Goal: Task Accomplishment & Management: Manage account settings

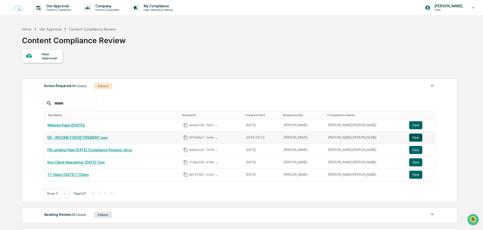
click at [412, 139] on button "View" at bounding box center [415, 138] width 13 height 8
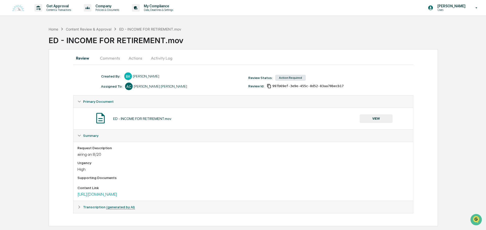
click at [131, 60] on button "Actions" at bounding box center [135, 58] width 23 height 12
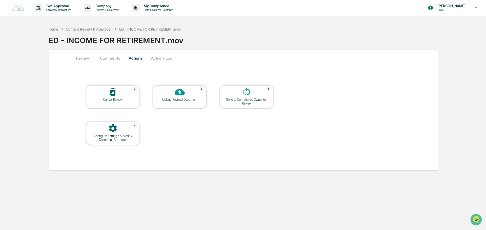
click at [107, 58] on button "Comments" at bounding box center [110, 58] width 28 height 12
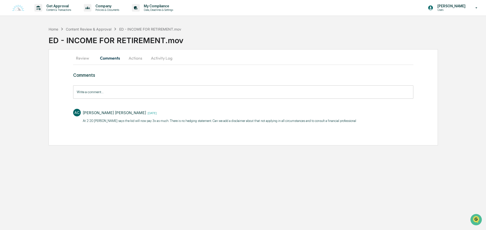
click at [132, 56] on button "Actions" at bounding box center [135, 58] width 23 height 12
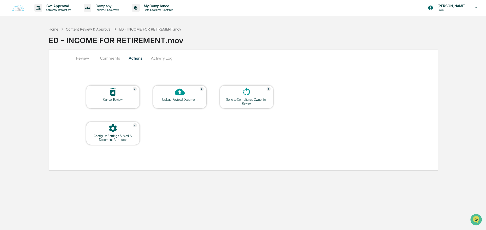
click at [247, 99] on div "Send to Compliance Owner for Review" at bounding box center [247, 102] width 46 height 8
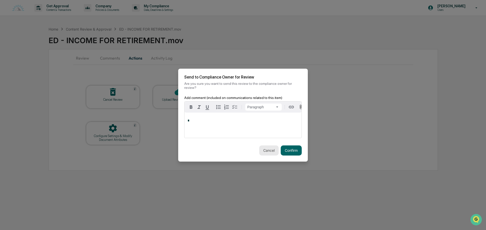
click at [263, 147] on button "Cancel" at bounding box center [268, 151] width 19 height 10
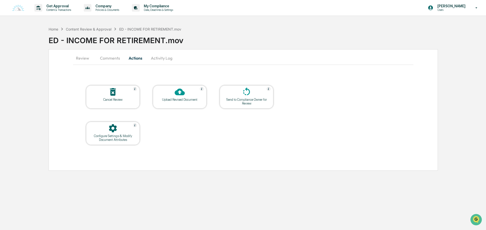
click at [83, 59] on button "Review" at bounding box center [84, 58] width 23 height 12
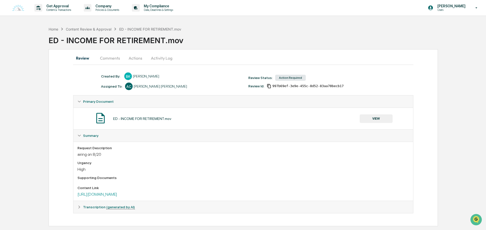
click at [371, 116] on button "VIEW" at bounding box center [375, 119] width 33 height 9
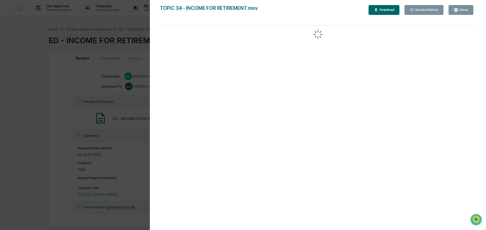
click at [380, 13] on button "Download" at bounding box center [383, 10] width 31 height 10
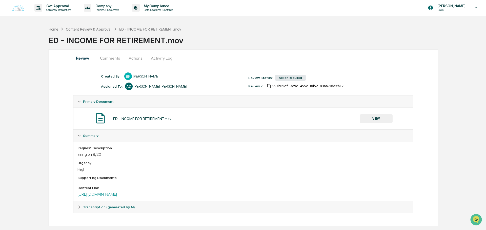
click at [117, 194] on link "https://www.dropbox.com/scl/fi/5ivh1a8ihiqi0uamquwiw/TOPIC-32-TAX-TALK.mov?rlke…" at bounding box center [97, 194] width 40 height 5
click at [139, 55] on button "Actions" at bounding box center [135, 58] width 23 height 12
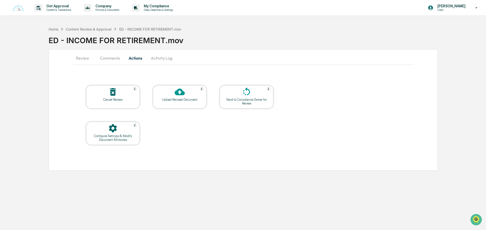
click at [179, 101] on div "Upload Revised Document" at bounding box center [180, 100] width 46 height 4
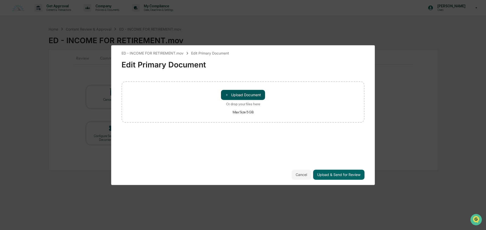
click at [252, 97] on button "＋ Upload Document" at bounding box center [243, 95] width 44 height 10
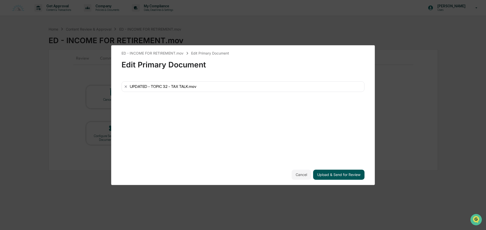
click at [338, 175] on button "Upload & Send for Review" at bounding box center [338, 175] width 51 height 10
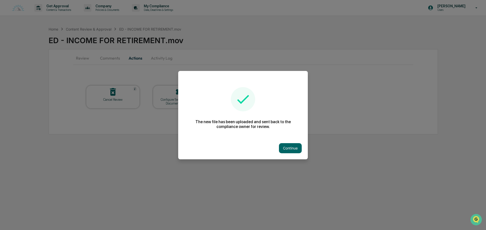
drag, startPoint x: 296, startPoint y: 145, endPoint x: 267, endPoint y: 138, distance: 29.5
click at [296, 145] on button "Continue" at bounding box center [290, 148] width 23 height 10
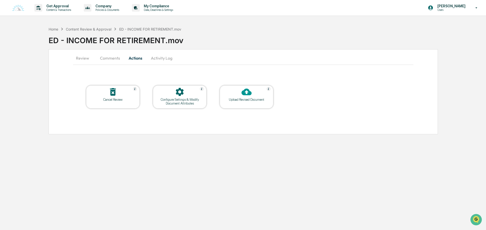
click at [104, 60] on button "Comments" at bounding box center [110, 58] width 28 height 12
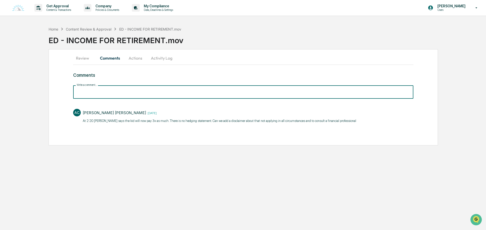
click at [121, 93] on input "Write a comment..." at bounding box center [243, 91] width 340 height 13
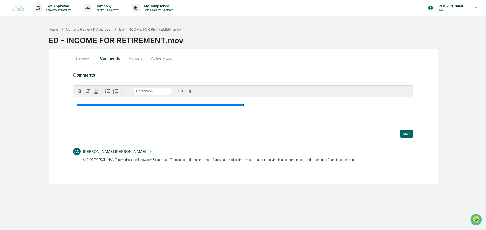
click at [76, 106] on div "**********" at bounding box center [242, 109] width 339 height 25
click at [411, 134] on button "Save" at bounding box center [406, 134] width 13 height 8
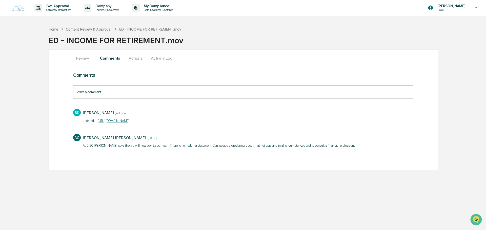
click at [143, 57] on button "Actions" at bounding box center [135, 58] width 23 height 12
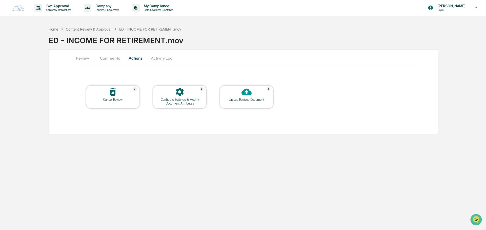
click at [182, 96] on icon at bounding box center [180, 92] width 10 height 10
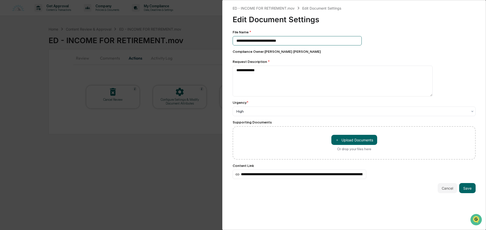
drag, startPoint x: 291, startPoint y: 40, endPoint x: 246, endPoint y: 43, distance: 45.8
click at [246, 43] on input "**********" at bounding box center [296, 40] width 129 height 9
type input "**********"
click at [468, 192] on button "Save" at bounding box center [467, 188] width 16 height 10
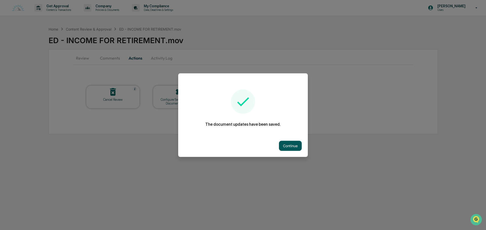
click at [283, 146] on button "Continue" at bounding box center [290, 146] width 23 height 10
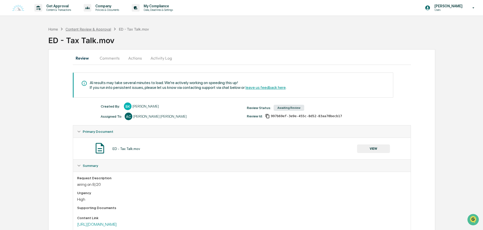
click at [78, 27] on div "Content Review & Approval" at bounding box center [89, 29] width 46 height 4
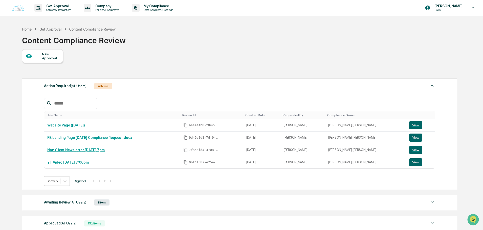
scroll to position [69, 0]
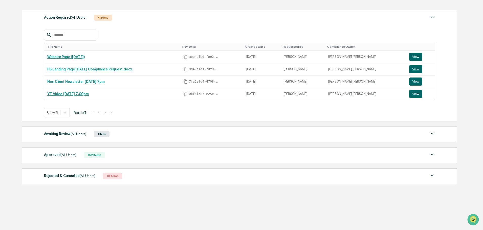
click at [126, 136] on div "Awaiting Review (All Users) 1 Item" at bounding box center [239, 134] width 391 height 7
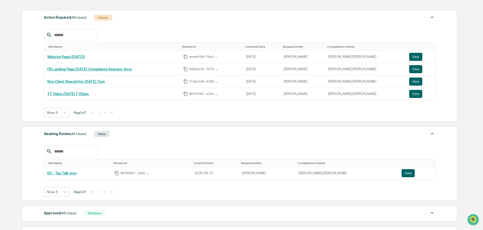
click at [129, 137] on div "Awaiting Review (All Users) 1 Item" at bounding box center [239, 134] width 391 height 7
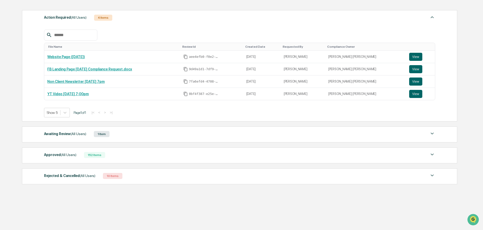
click at [123, 151] on div "Approved (All Users) 152 Items File Name Review Id Created Date Requested By Co…" at bounding box center [239, 156] width 435 height 16
click at [126, 158] on div "Approved (All Users) 152 Items" at bounding box center [239, 155] width 391 height 7
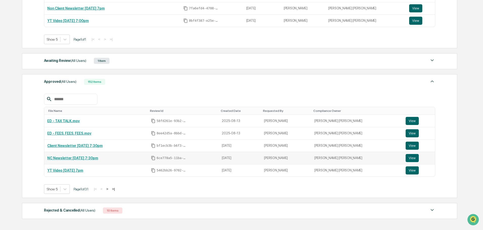
scroll to position [144, 0]
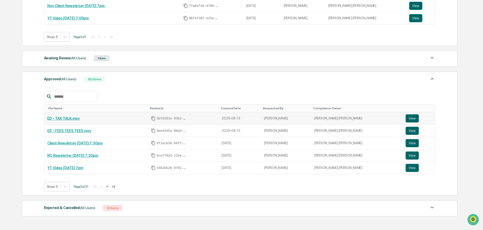
click at [76, 120] on link "ED - TAX TALK.mov" at bounding box center [63, 119] width 32 height 4
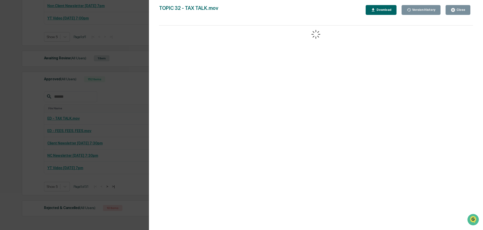
click at [462, 13] on button "Close" at bounding box center [458, 10] width 25 height 10
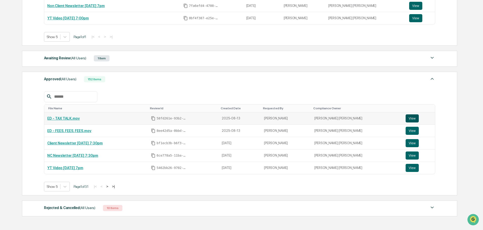
click at [408, 118] on button "View" at bounding box center [412, 119] width 13 height 8
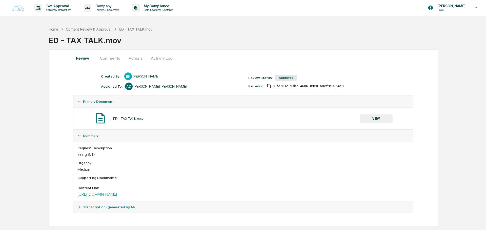
click at [117, 195] on link "https://www.dropbox.com/scl/fi/wibqnin52neqecumbp9vl/TOPIC-34-INCOME-FOR-RETIRE…" at bounding box center [97, 194] width 40 height 5
click at [132, 58] on button "Actions" at bounding box center [135, 58] width 23 height 12
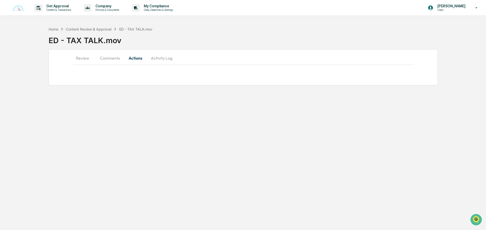
click at [95, 58] on button "Review" at bounding box center [84, 58] width 23 height 12
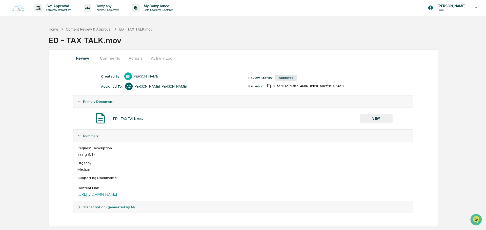
click at [109, 56] on button "Comments" at bounding box center [110, 58] width 28 height 12
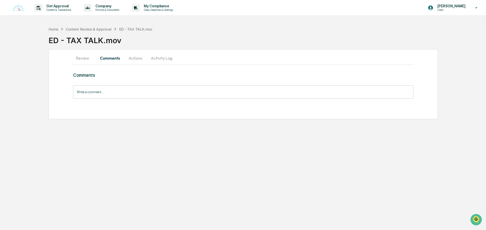
click at [103, 90] on input "Write a comment..." at bounding box center [243, 91] width 340 height 13
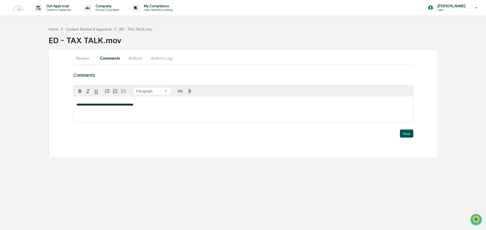
click at [409, 134] on button "Save" at bounding box center [406, 134] width 13 height 8
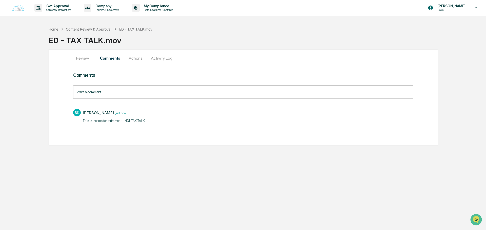
click at [85, 57] on button "Review" at bounding box center [84, 58] width 23 height 12
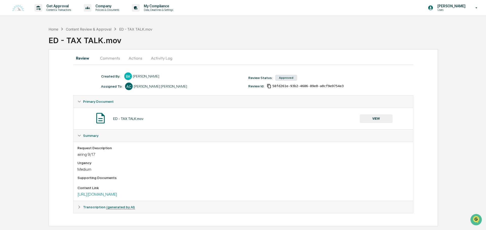
click at [133, 53] on button "Actions" at bounding box center [135, 58] width 23 height 12
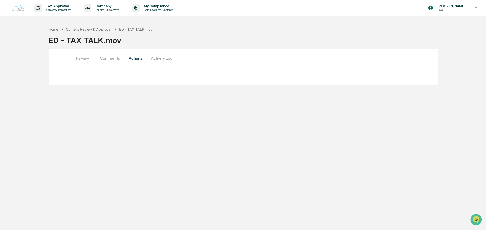
click at [165, 60] on button "Activity Log" at bounding box center [162, 58] width 30 height 12
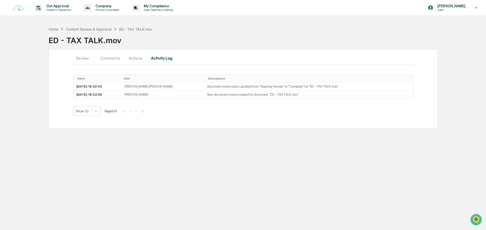
click at [87, 59] on button "Review" at bounding box center [84, 58] width 23 height 12
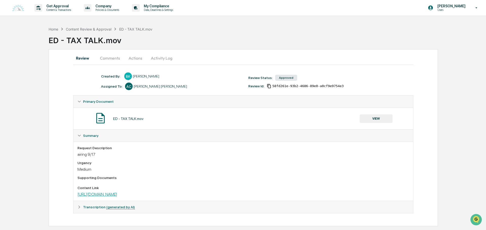
click at [117, 195] on link "https://www.dropbox.com/scl/fi/wibqnin52neqecumbp9vl/TOPIC-34-INCOME-FOR-RETIRE…" at bounding box center [97, 194] width 40 height 5
click at [84, 30] on div "Content Review & Approval" at bounding box center [89, 29] width 46 height 4
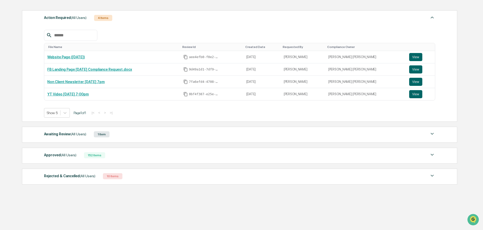
scroll to position [69, 0]
click at [134, 138] on div "Awaiting Review (All Users) 1 Item File Name Review Id Created Date Requested B…" at bounding box center [239, 135] width 435 height 16
click at [134, 132] on div "Awaiting Review (All Users) 1 Item" at bounding box center [239, 134] width 391 height 7
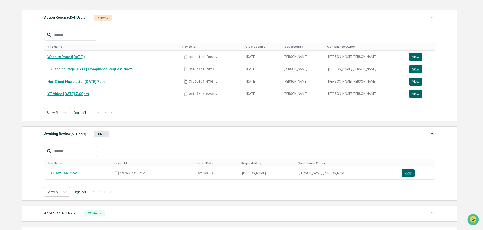
click at [130, 131] on div "Awaiting Review (All Users) 1 Item" at bounding box center [239, 134] width 391 height 7
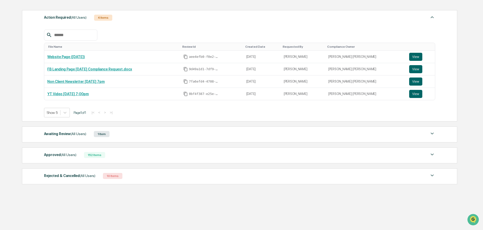
click at [115, 137] on div "Awaiting Review (All Users) 1 Item" at bounding box center [239, 134] width 391 height 7
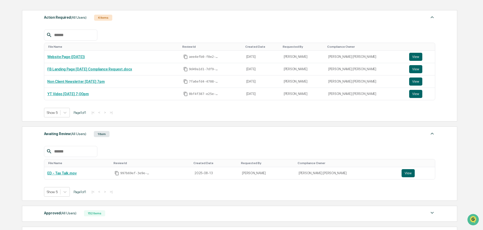
click at [114, 134] on div "Awaiting Review (All Users) 1 Item" at bounding box center [239, 134] width 391 height 7
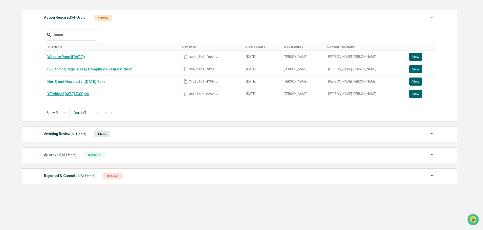
click at [114, 134] on div "Awaiting Review (All Users) 1 Item" at bounding box center [239, 134] width 391 height 7
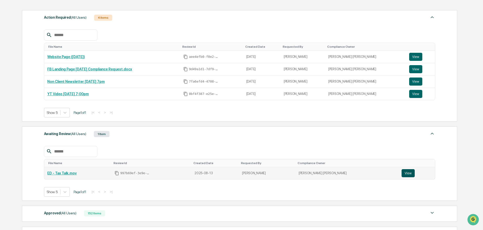
click at [402, 173] on button "View" at bounding box center [408, 173] width 13 height 8
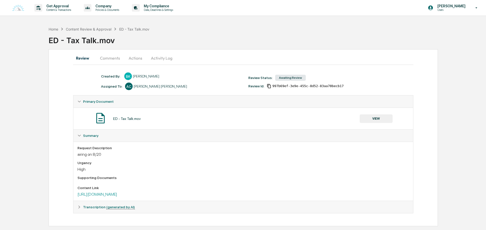
click at [111, 62] on button "Comments" at bounding box center [110, 58] width 28 height 12
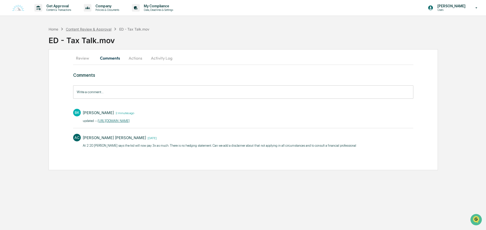
click at [77, 29] on div "Content Review & Approval" at bounding box center [89, 29] width 46 height 4
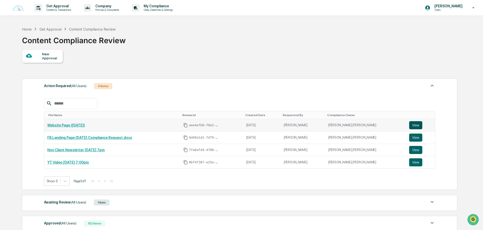
click at [417, 124] on button "View" at bounding box center [415, 125] width 13 height 8
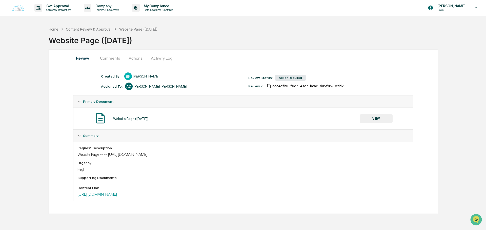
click at [117, 194] on link "[URL][DOMAIN_NAME]" at bounding box center [97, 194] width 40 height 5
click at [113, 59] on button "Comments" at bounding box center [110, 58] width 28 height 12
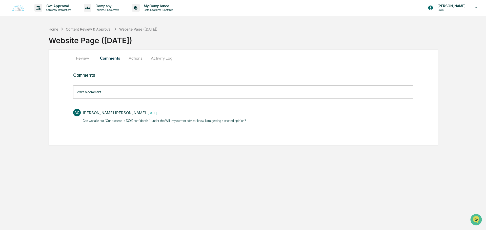
click at [109, 90] on input "Write a comment..." at bounding box center [243, 91] width 340 height 13
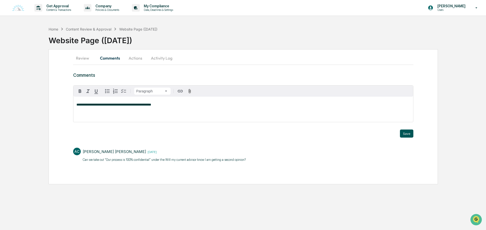
click at [402, 136] on button "Save" at bounding box center [406, 134] width 13 height 8
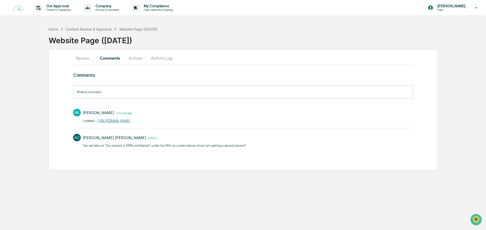
click at [133, 55] on button "Actions" at bounding box center [135, 58] width 23 height 12
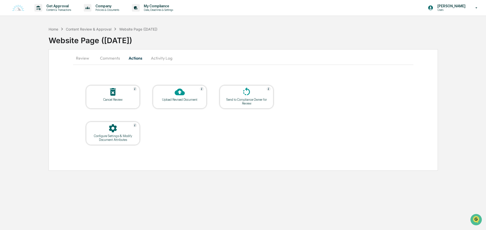
click at [175, 94] on icon at bounding box center [180, 92] width 10 height 7
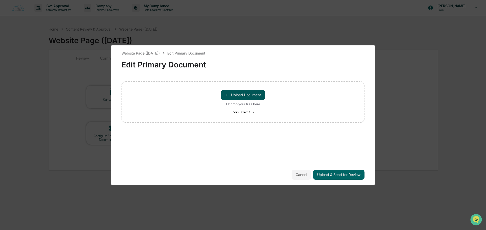
click at [247, 96] on button "＋ Upload Document" at bounding box center [243, 95] width 44 height 10
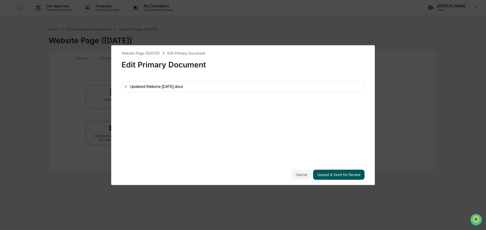
click at [329, 171] on button "Upload & Send for Review" at bounding box center [338, 175] width 51 height 10
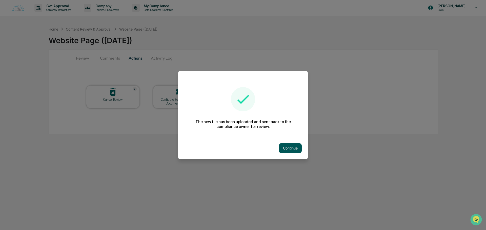
click at [291, 152] on button "Continue" at bounding box center [290, 148] width 23 height 10
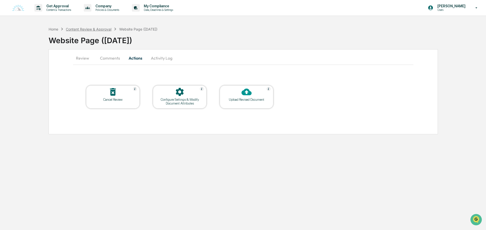
click at [79, 28] on div "Content Review & Approval" at bounding box center [89, 29] width 46 height 4
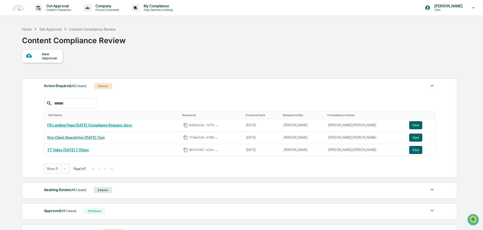
click at [147, 88] on div "Action Required (All Users) 3 Items" at bounding box center [239, 86] width 391 height 7
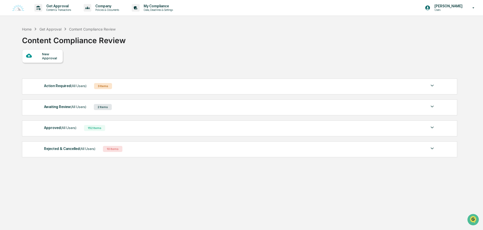
click at [121, 111] on div "Awaiting Review (All Users) 2 Items" at bounding box center [239, 107] width 391 height 7
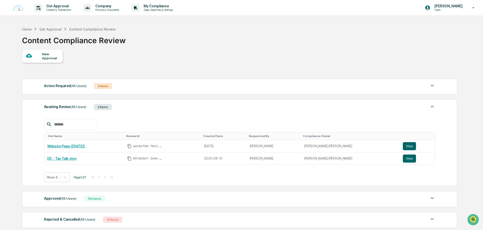
click at [121, 111] on div "Awaiting Review (All Users) 2 Items" at bounding box center [239, 107] width 391 height 7
